Goal: Check status: Check status

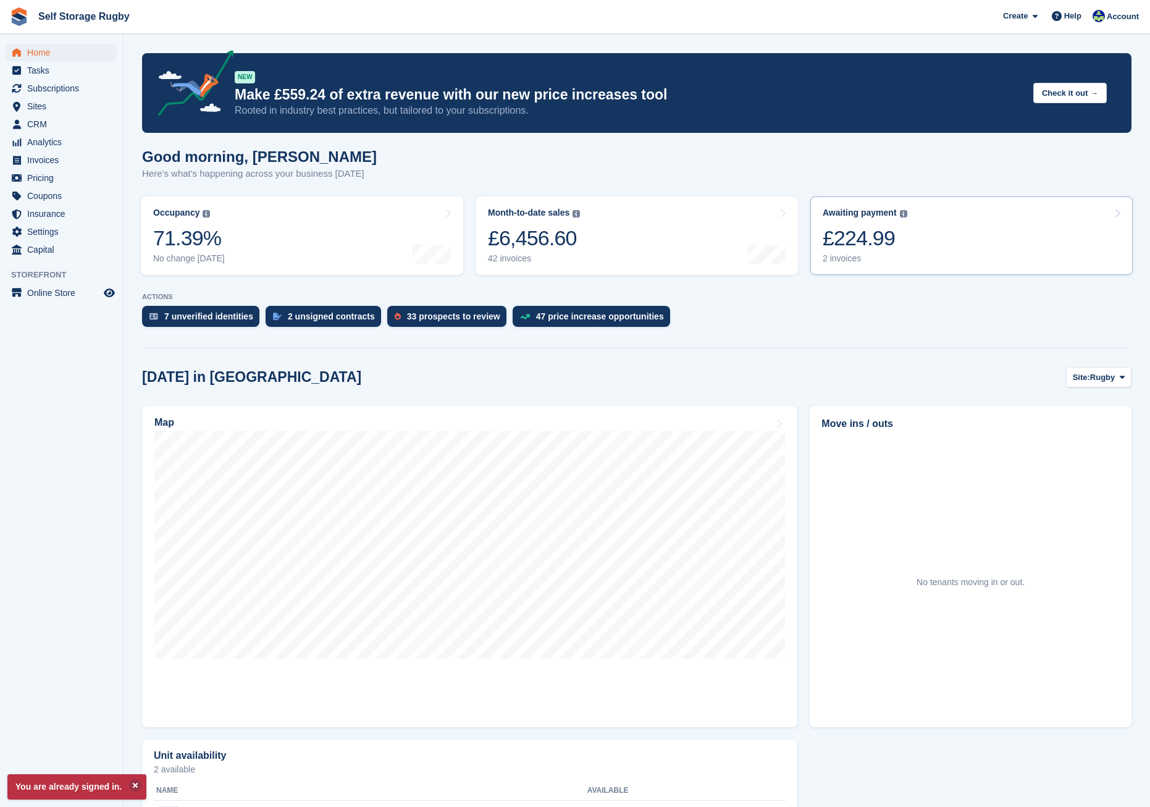
click at [836, 232] on div "£224.99" at bounding box center [865, 237] width 85 height 25
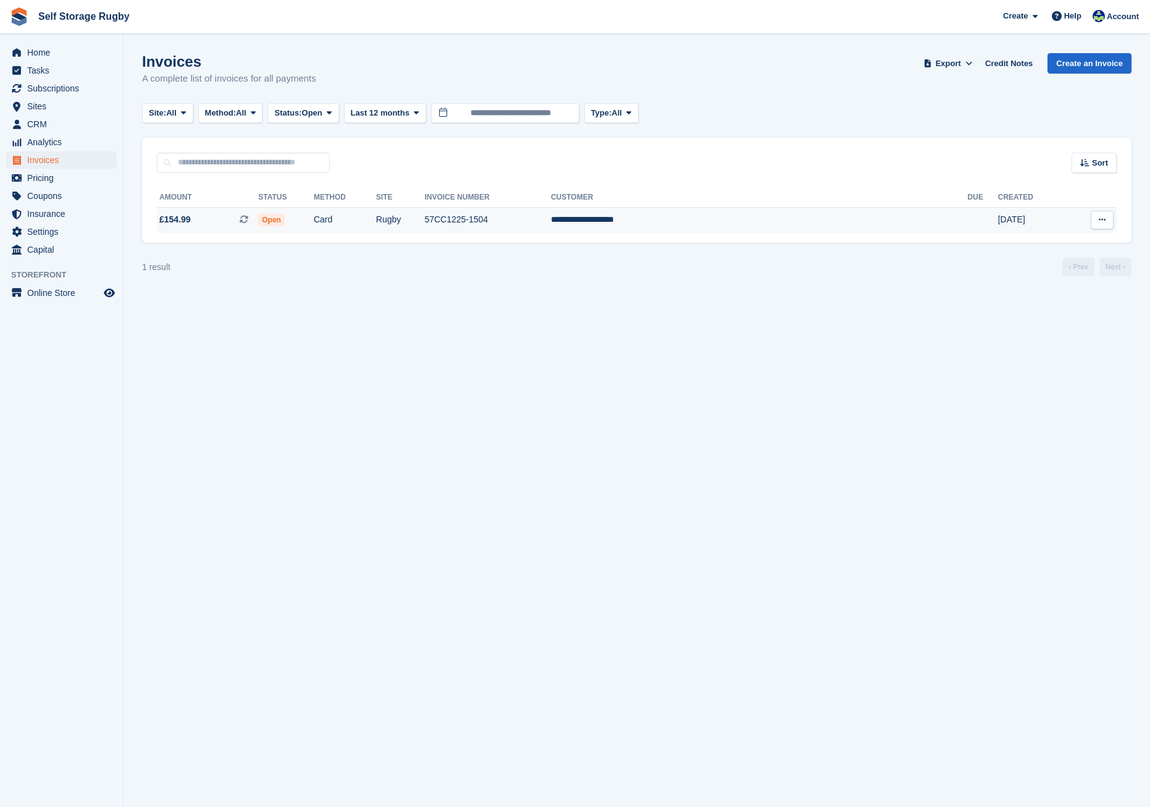
click at [425, 223] on td "Rugby" at bounding box center [400, 220] width 49 height 26
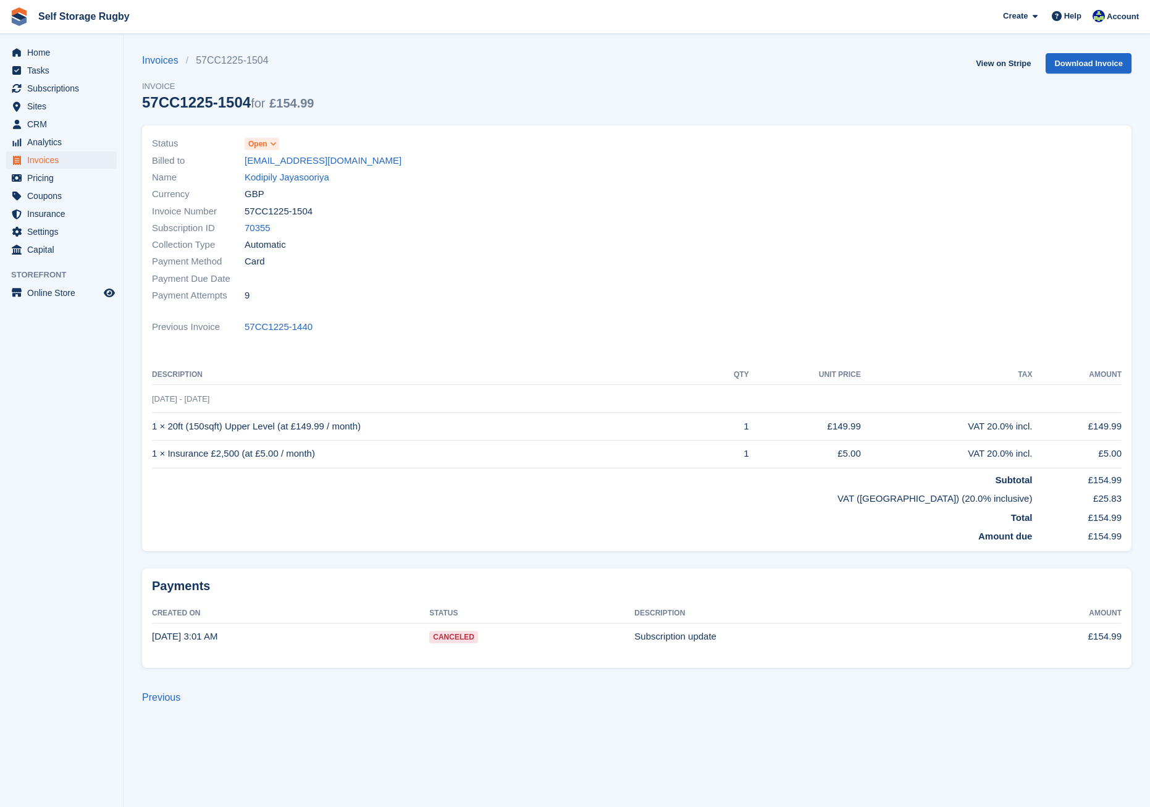
click at [274, 146] on icon at bounding box center [273, 143] width 7 height 7
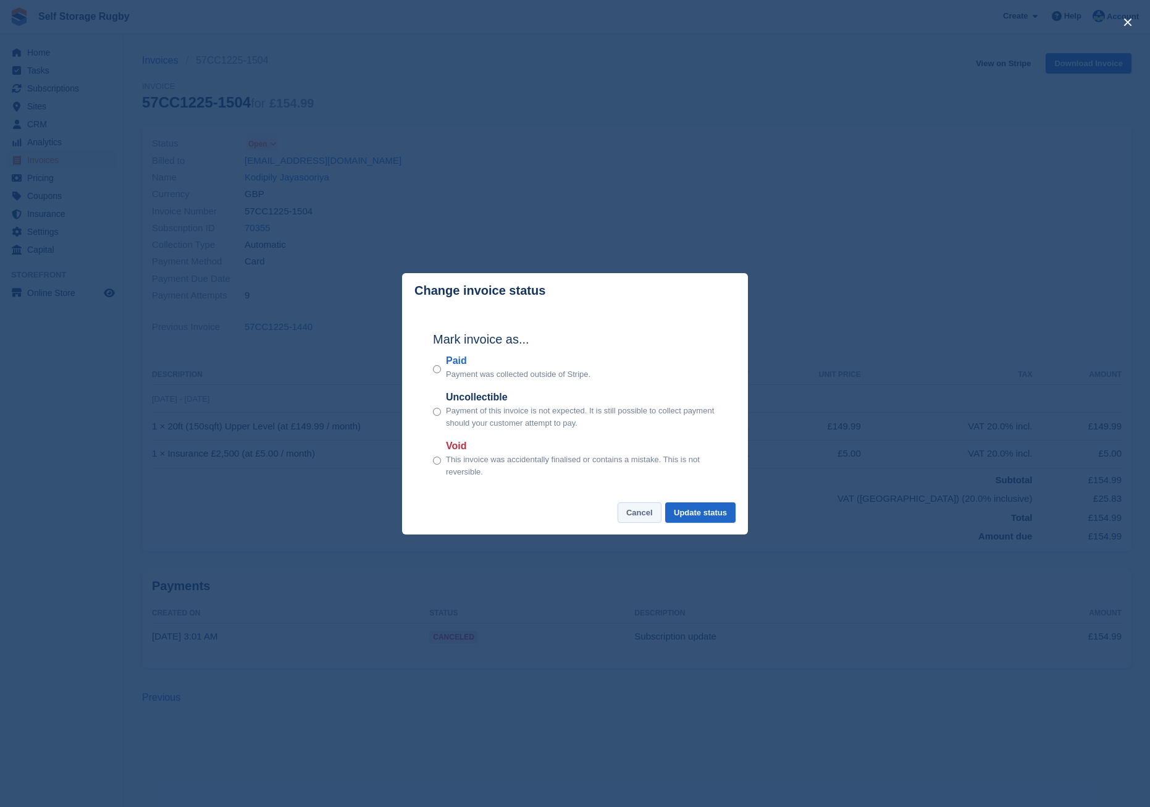
click at [657, 517] on button "Cancel" at bounding box center [640, 512] width 44 height 20
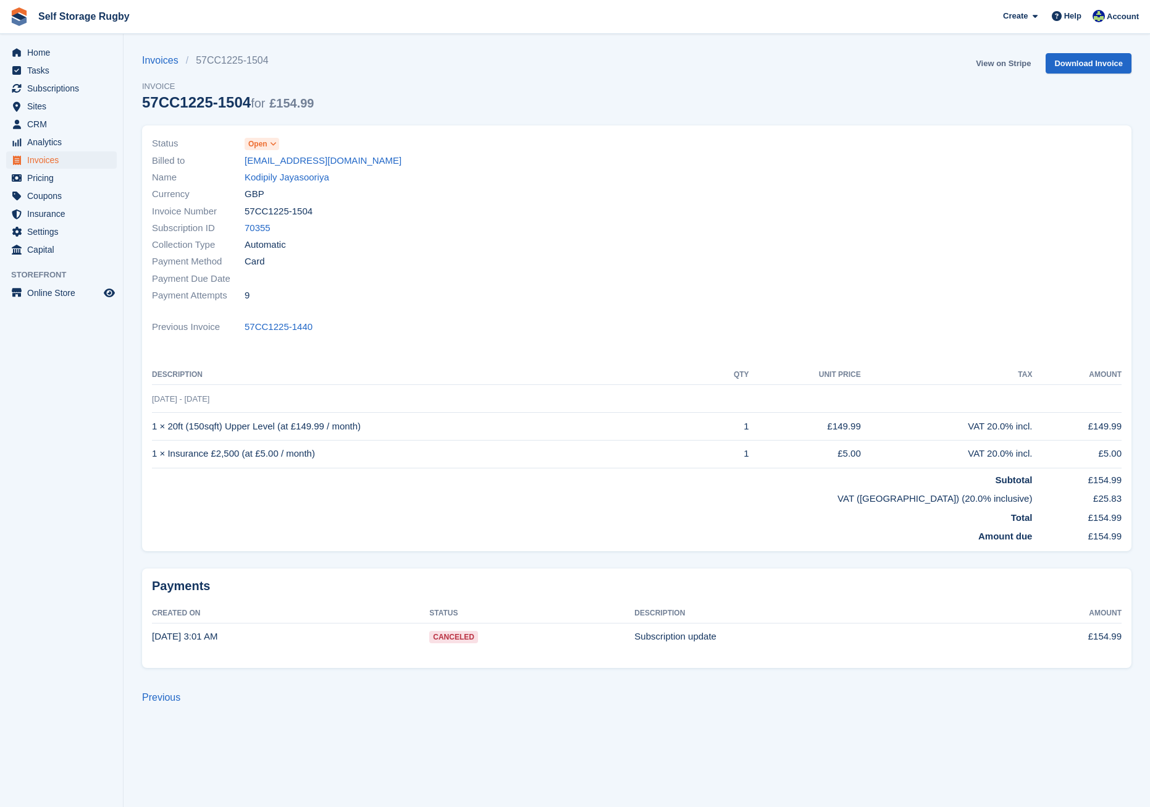
click at [1001, 62] on link "View on Stripe" at bounding box center [1003, 63] width 65 height 20
click at [65, 58] on span "Home" at bounding box center [64, 52] width 74 height 17
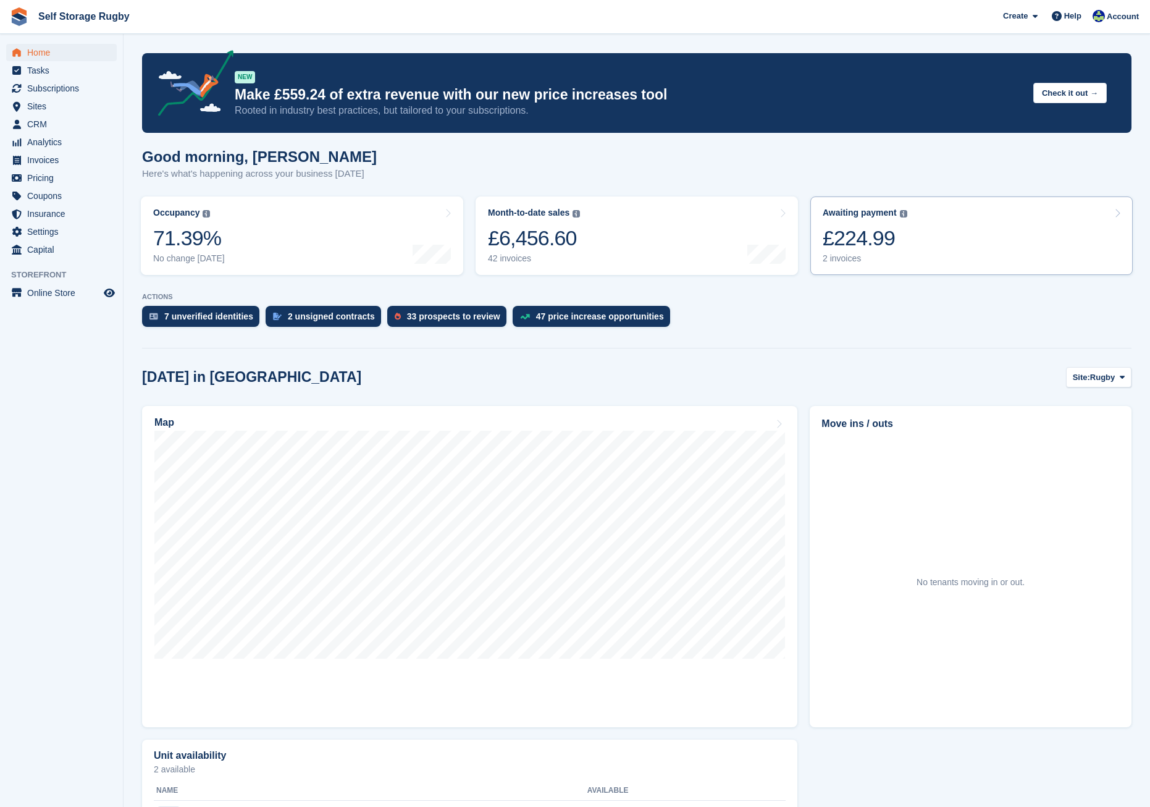
click at [983, 217] on link "Awaiting payment The total outstanding balance on all open invoices. £224.99 2 …" at bounding box center [971, 235] width 322 height 78
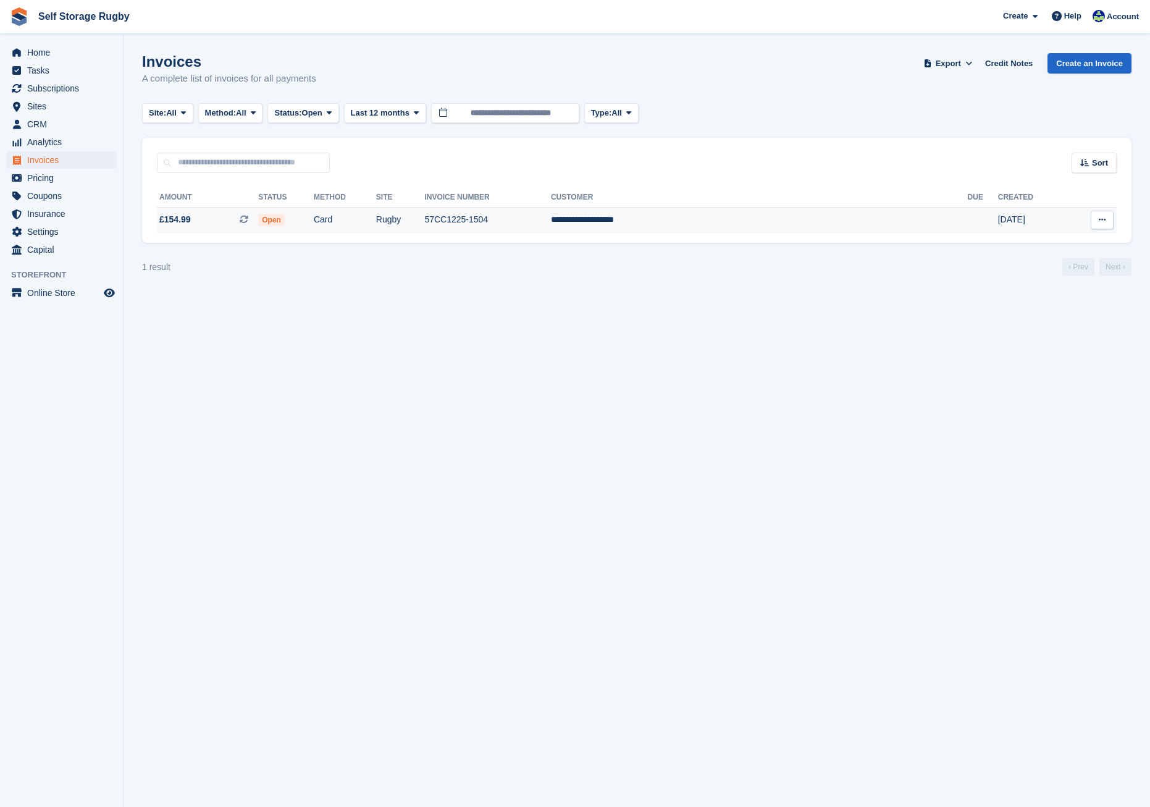
click at [715, 216] on td "**********" at bounding box center [759, 220] width 417 height 26
